Goal: Task Accomplishment & Management: Manage account settings

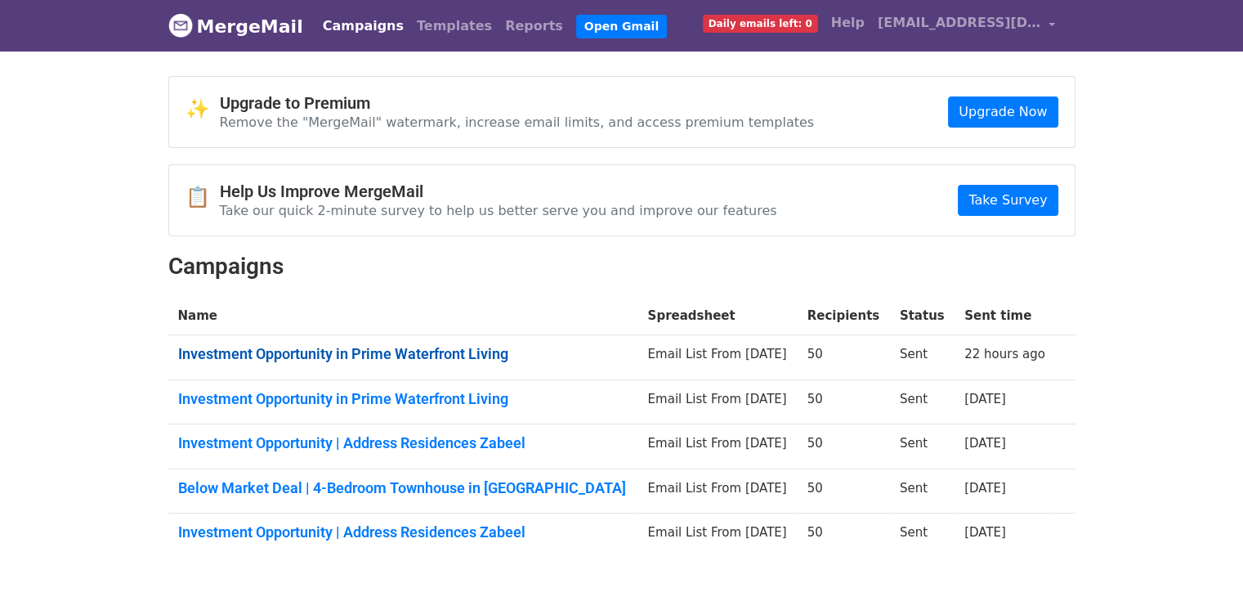
click at [455, 346] on link "Investment Opportunity in Prime Waterfront Living" at bounding box center [403, 354] width 450 height 18
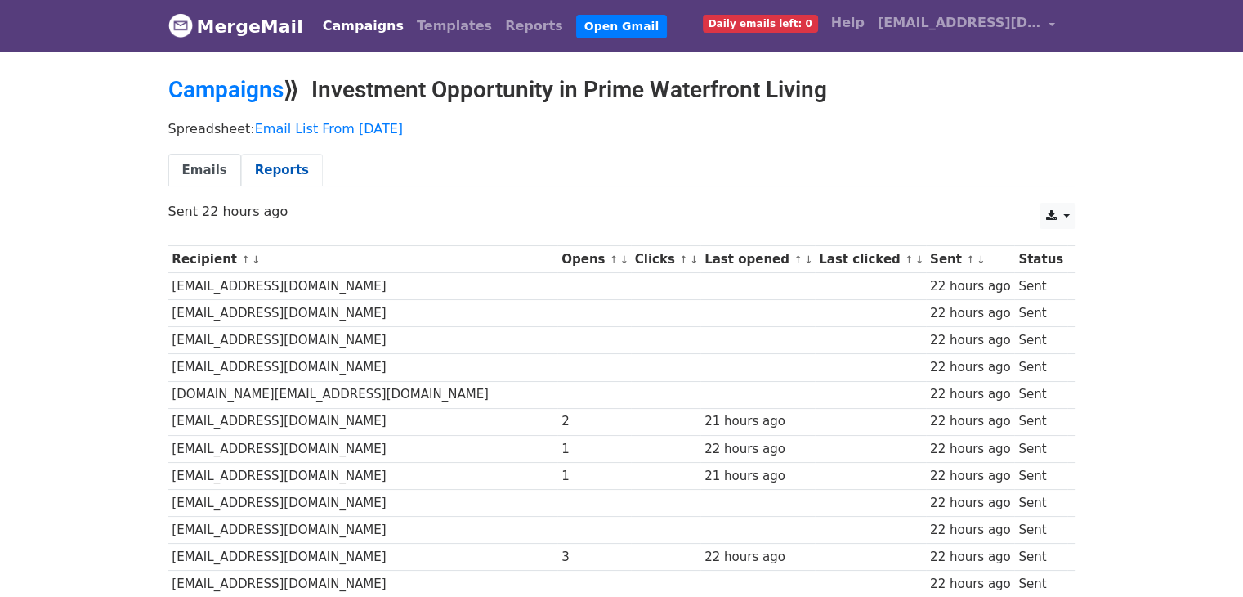
click at [267, 176] on link "Reports" at bounding box center [282, 171] width 82 height 34
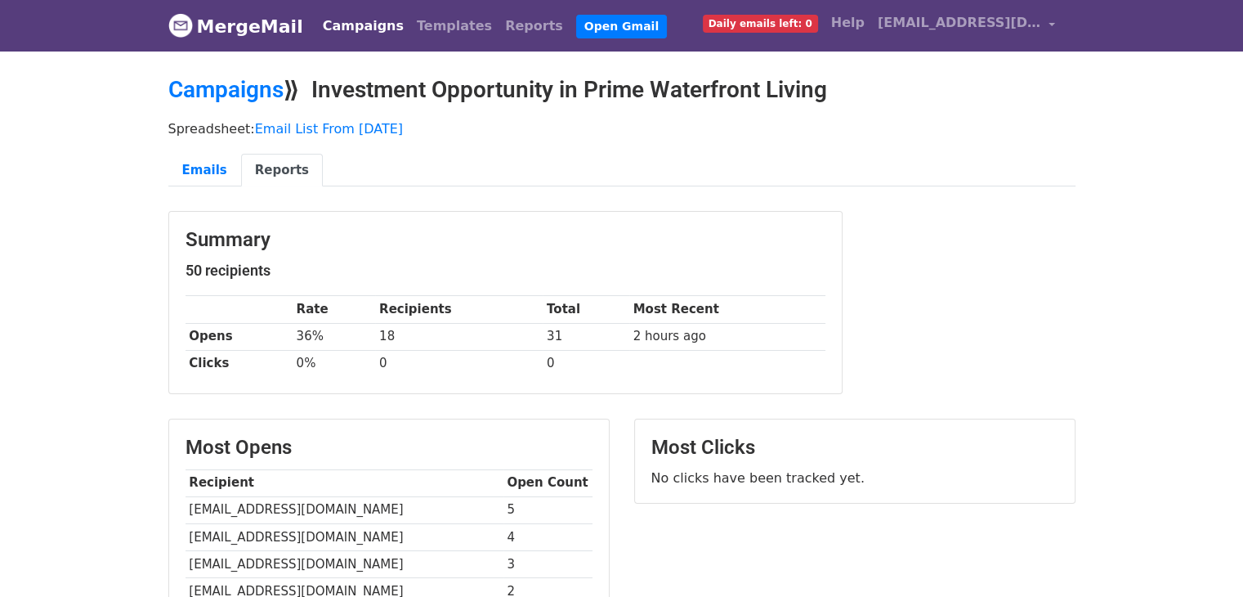
click at [215, 28] on link "MergeMail" at bounding box center [235, 26] width 135 height 34
